Goal: Information Seeking & Learning: Learn about a topic

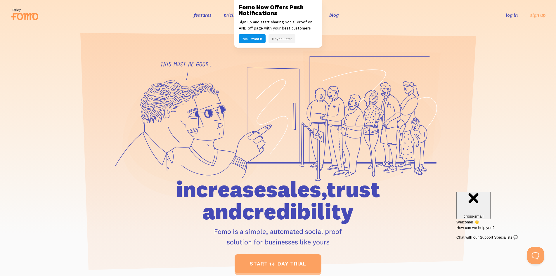
scroll to position [12, 0]
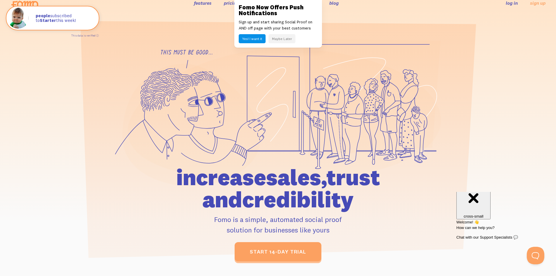
click at [198, 1] on link "features" at bounding box center [203, 3] width 18 height 6
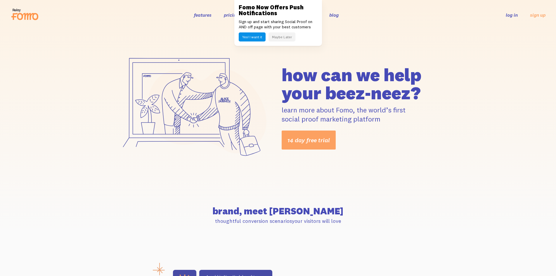
click at [85, 103] on link at bounding box center [278, 138] width 556 height 276
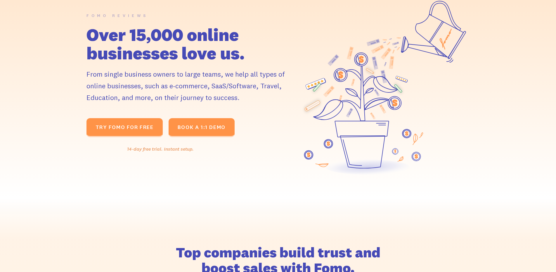
scroll to position [77, 0]
